Goal: Transaction & Acquisition: Purchase product/service

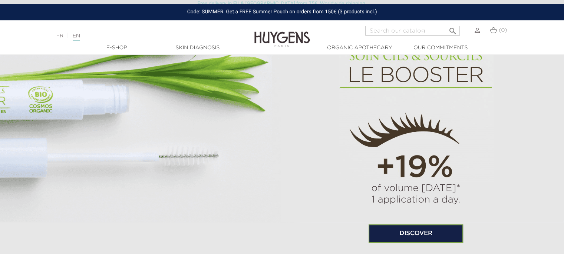
scroll to position [548, 0]
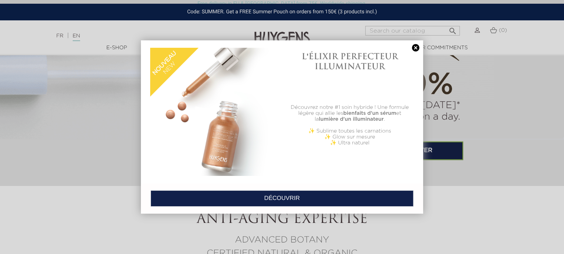
click at [415, 45] on link at bounding box center [415, 48] width 10 height 8
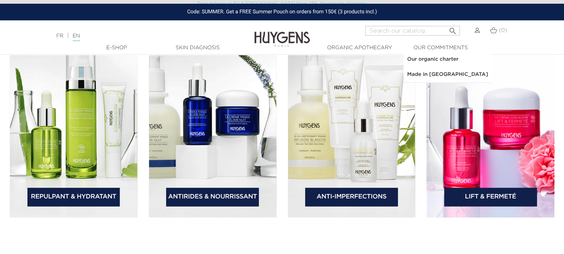
scroll to position [1112, 0]
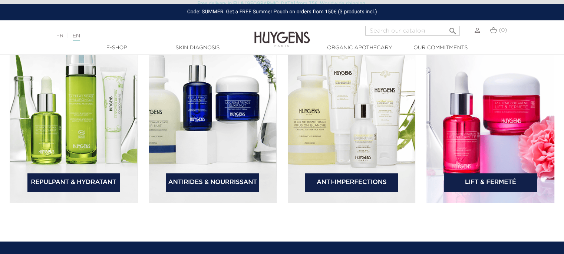
click at [58, 179] on link "Repulpant & Hydratant" at bounding box center [73, 182] width 93 height 19
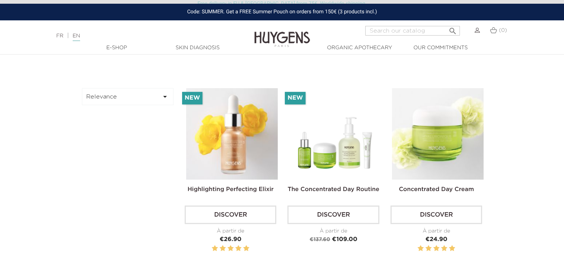
scroll to position [252, 0]
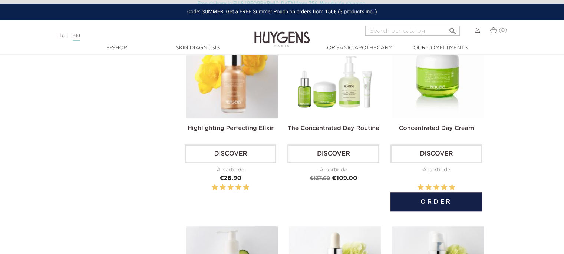
click at [453, 126] on link "Concentrated Day Cream" at bounding box center [435, 129] width 75 height 6
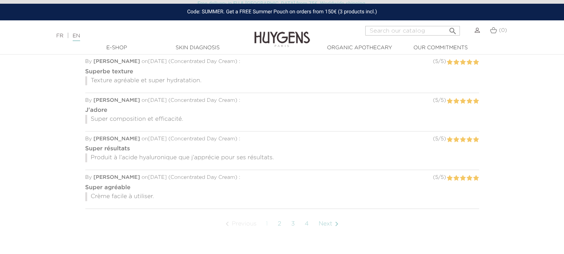
scroll to position [652, 0]
